Goal: Find specific page/section: Find specific page/section

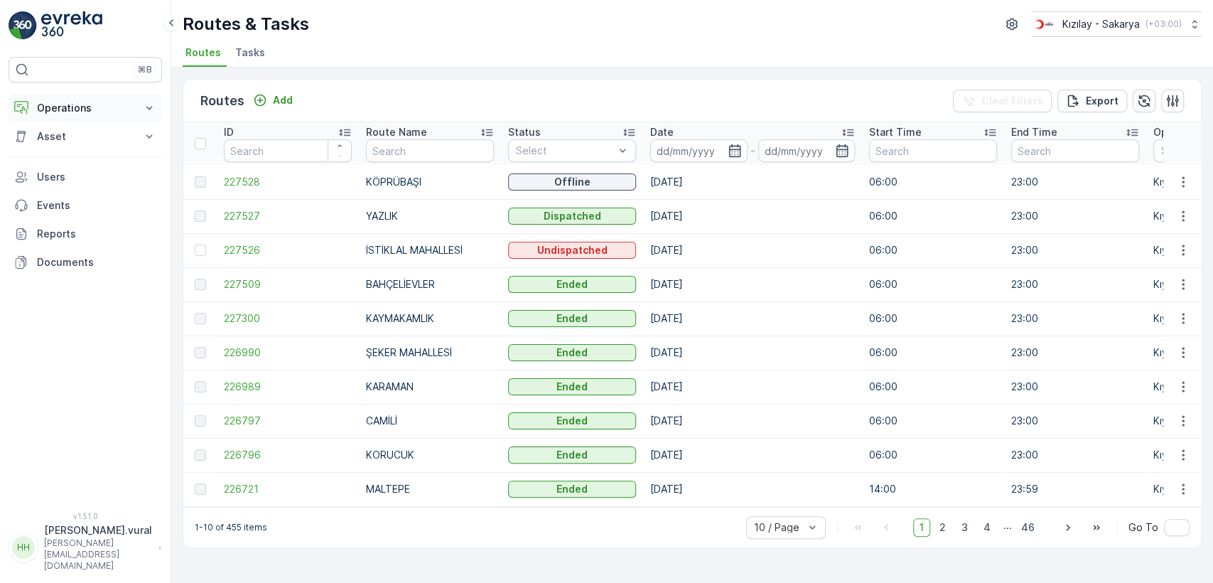
click at [86, 111] on p "Operations" at bounding box center [85, 108] width 97 height 14
click at [70, 183] on link "Cockpit" at bounding box center [96, 192] width 131 height 20
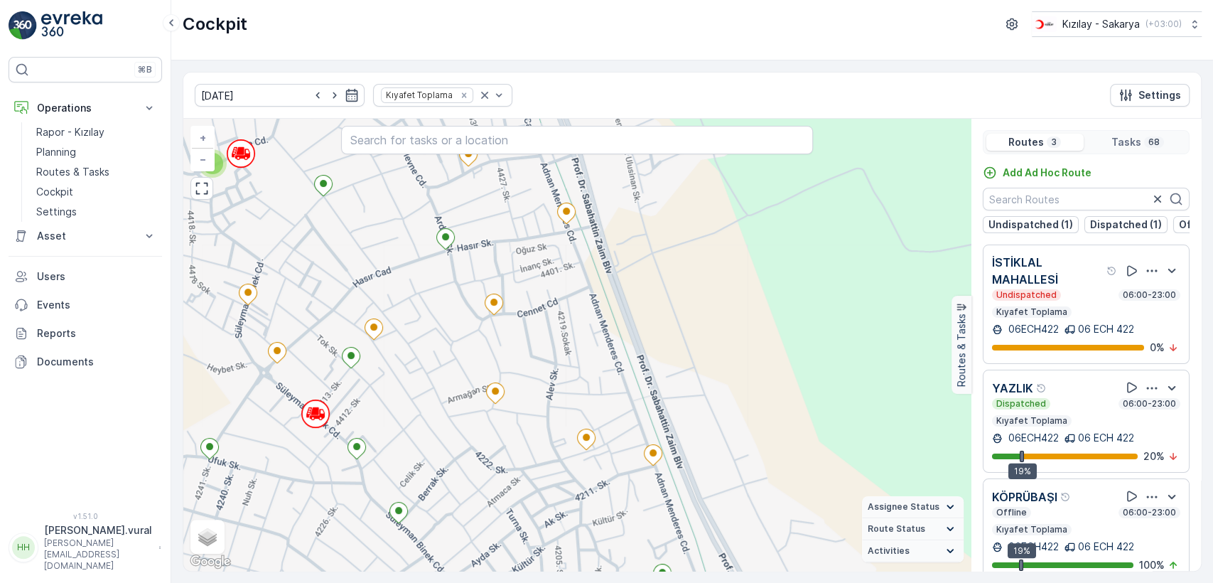
drag, startPoint x: 455, startPoint y: 406, endPoint x: 491, endPoint y: 401, distance: 36.6
click at [491, 401] on div "3 + − Satellite Roadmap Terrain Hybrid Leaflet Keyboard shortcuts Map Data Map …" at bounding box center [576, 345] width 787 height 452
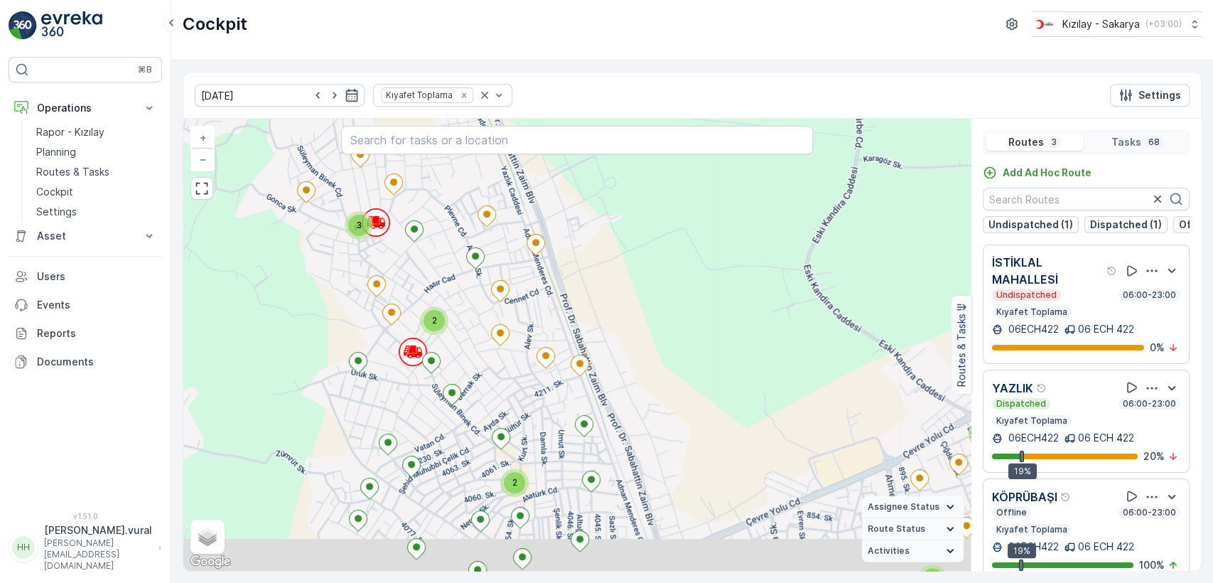
drag, startPoint x: 345, startPoint y: 418, endPoint x: 323, endPoint y: 376, distance: 47.7
click at [323, 377] on div "3 2 2 2 2 2 2 2 2 2 + − Satellite Roadmap Terrain Hybrid Leaflet Keyboard short…" at bounding box center [576, 345] width 787 height 452
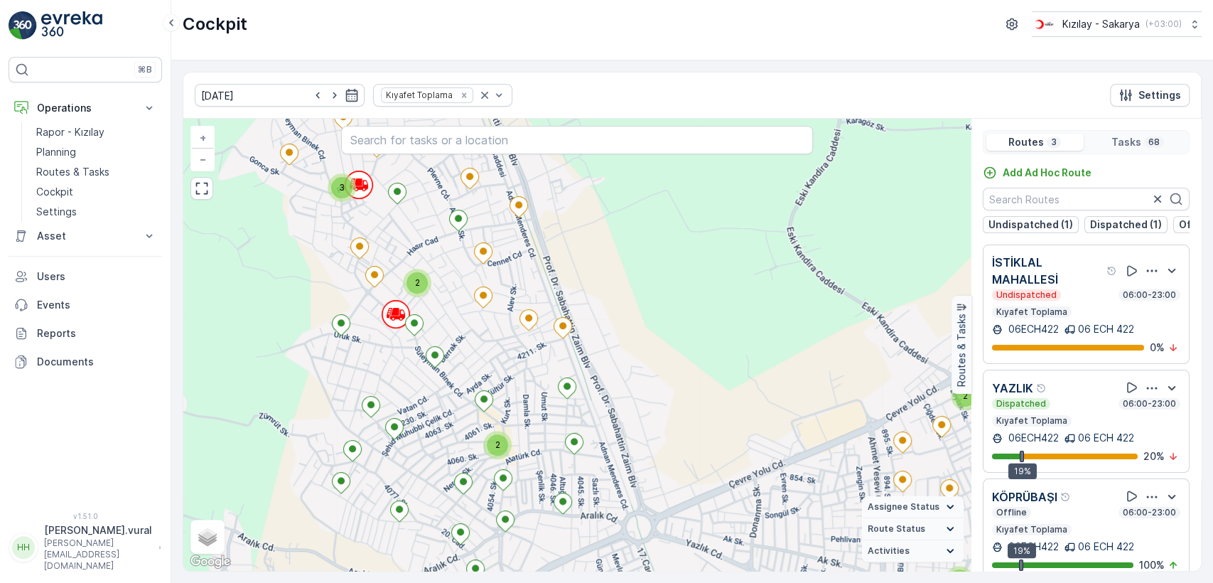
drag, startPoint x: 332, startPoint y: 383, endPoint x: 291, endPoint y: 242, distance: 146.4
click at [291, 243] on div "3 2 2 2 2 2 2 2 2 2 + − Satellite Roadmap Terrain Hybrid Leaflet Keyboard short…" at bounding box center [576, 345] width 787 height 452
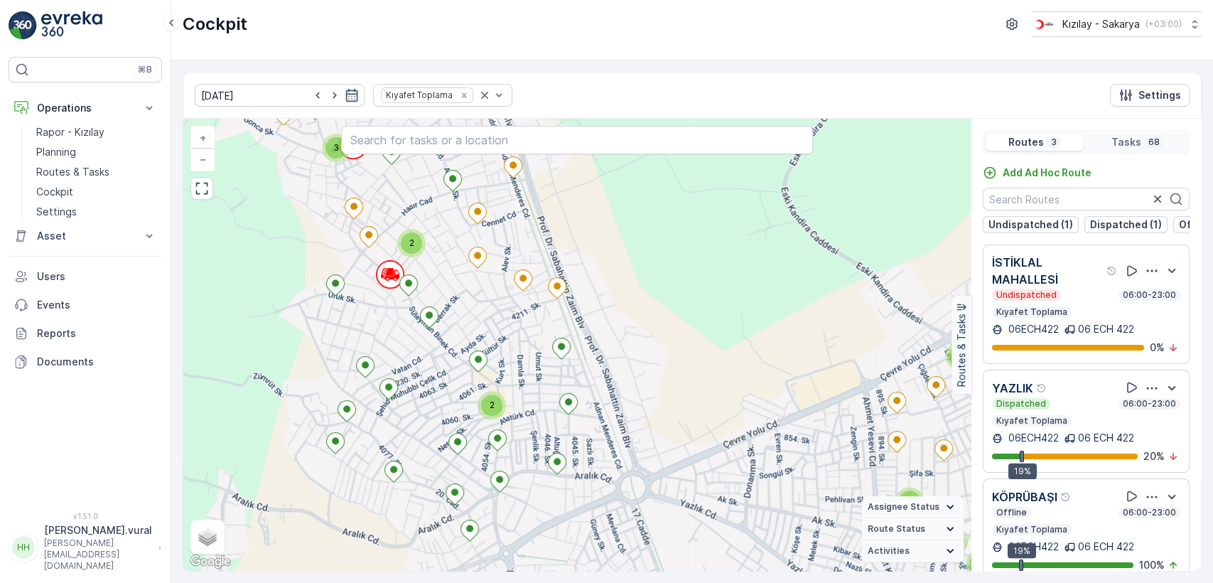
drag, startPoint x: 317, startPoint y: 182, endPoint x: 337, endPoint y: 269, distance: 89.1
click at [337, 269] on div "3 2 2 2 2 2 2 2 2 2 + − Satellite Roadmap Terrain Hybrid Leaflet Keyboard short…" at bounding box center [576, 345] width 787 height 452
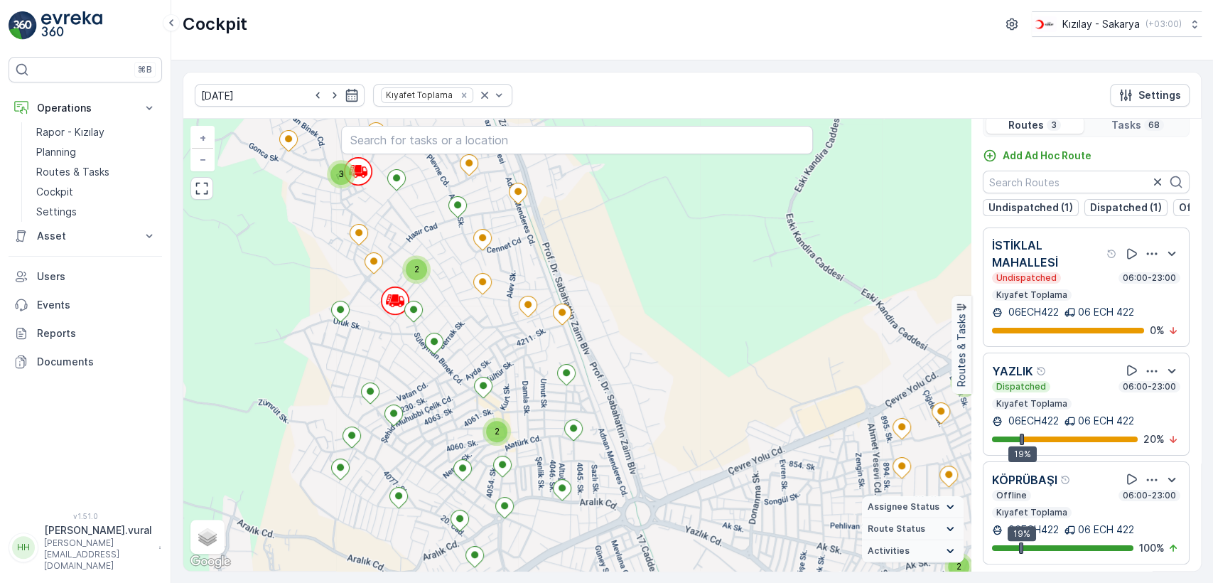
scroll to position [31, 0]
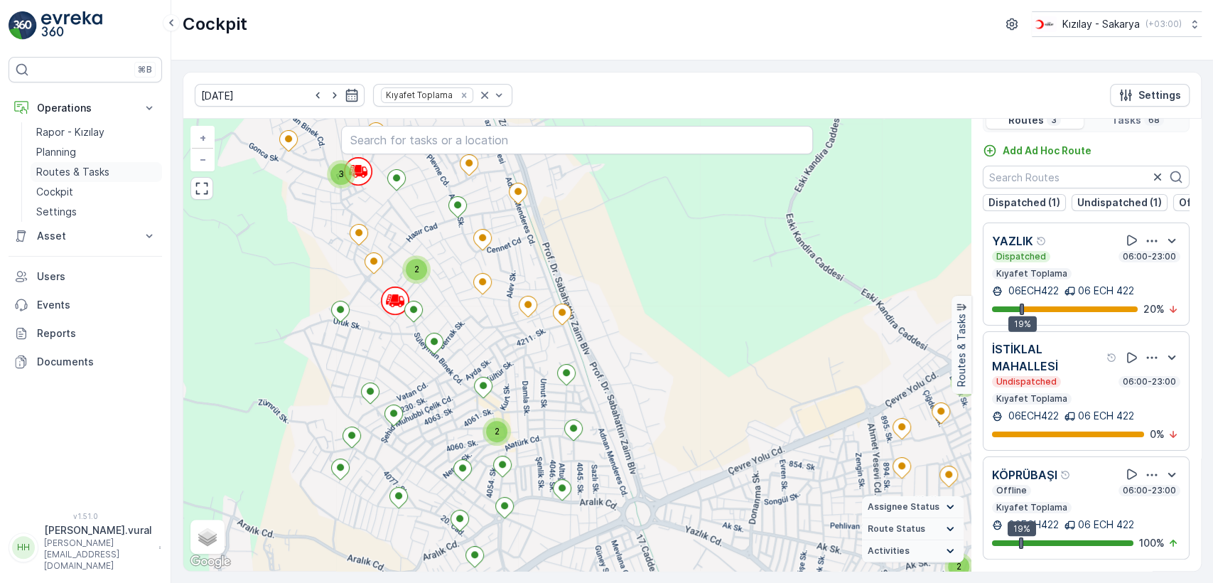
click at [87, 173] on p "Routes & Tasks" at bounding box center [72, 172] width 73 height 14
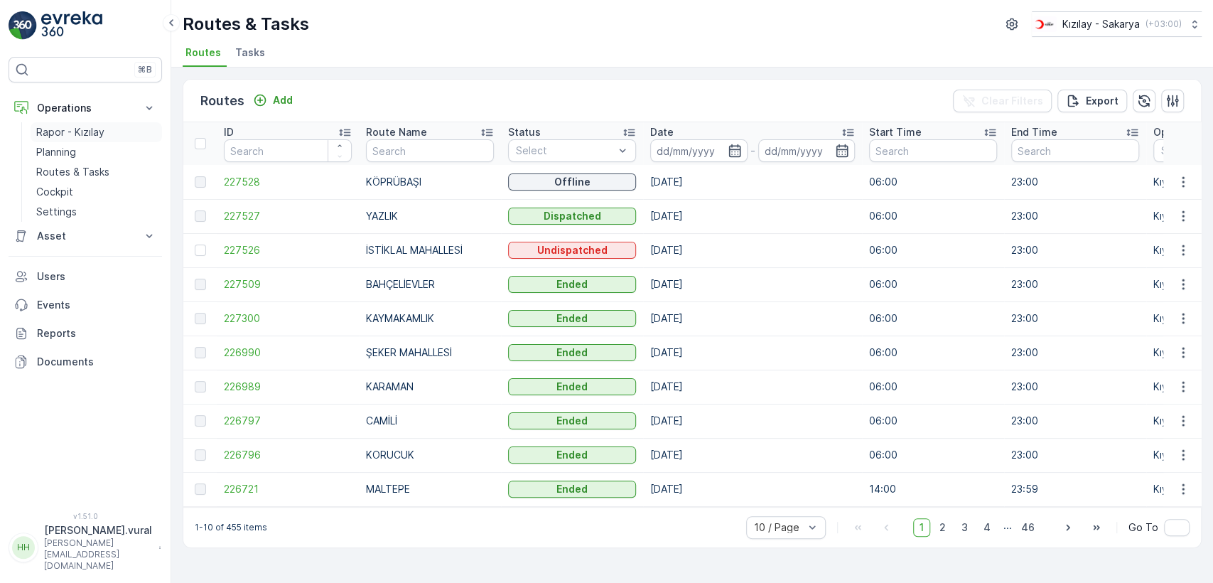
click at [91, 136] on p "Rapor - Kızılay" at bounding box center [70, 132] width 68 height 14
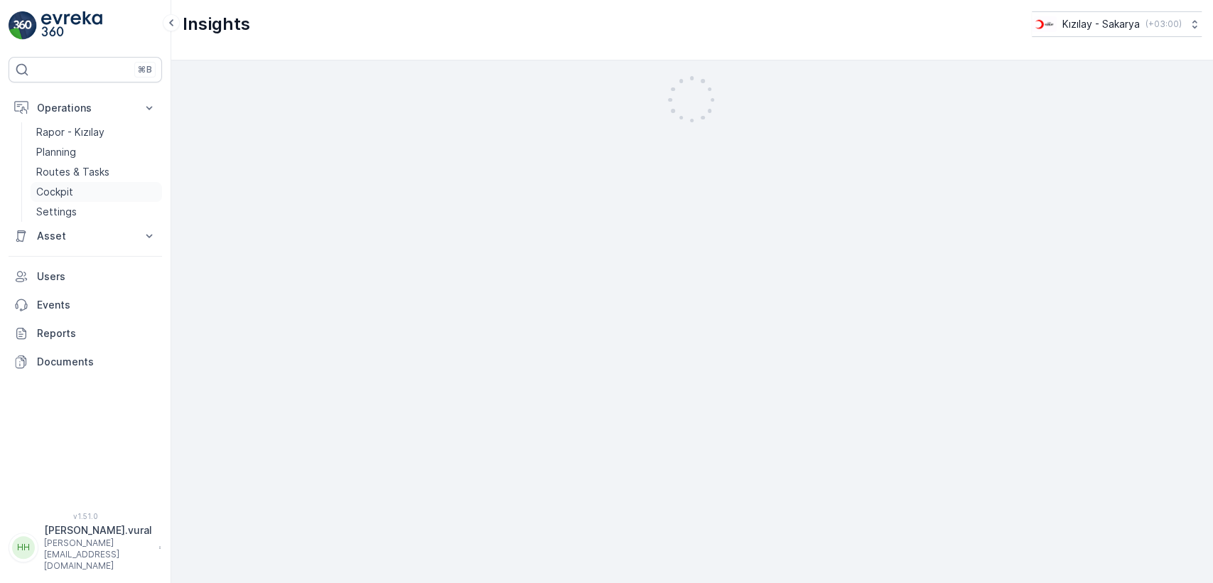
click at [94, 183] on link "Cockpit" at bounding box center [96, 192] width 131 height 20
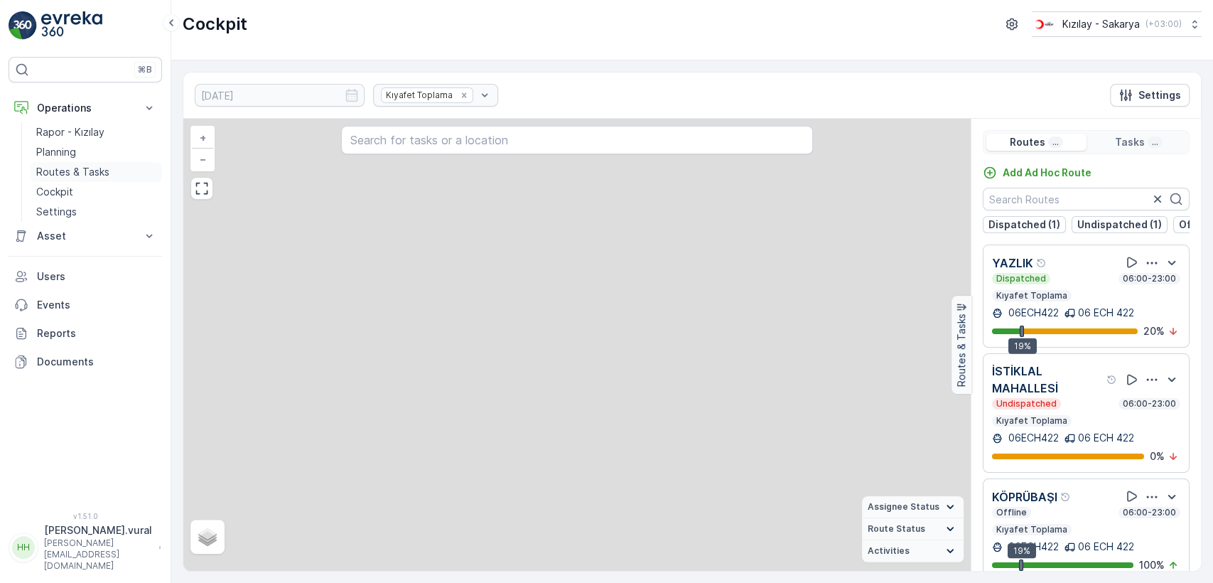
click at [96, 171] on p "Routes & Tasks" at bounding box center [72, 172] width 73 height 14
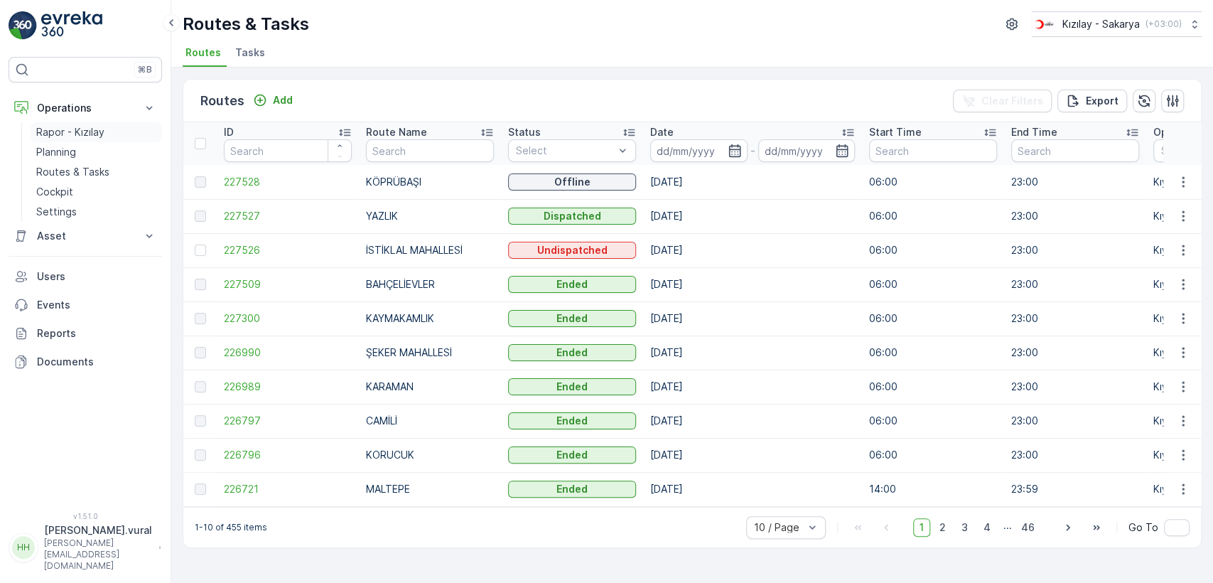
click at [116, 130] on link "Rapor - Kızılay" at bounding box center [96, 132] width 131 height 20
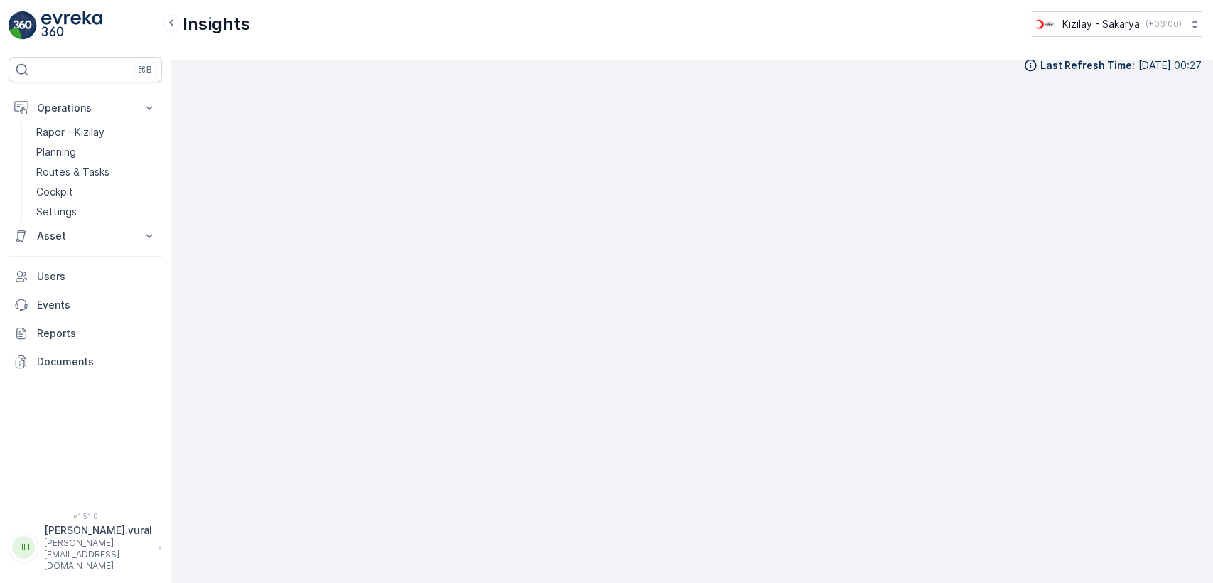
scroll to position [16, 0]
